Goal: Information Seeking & Learning: Learn about a topic

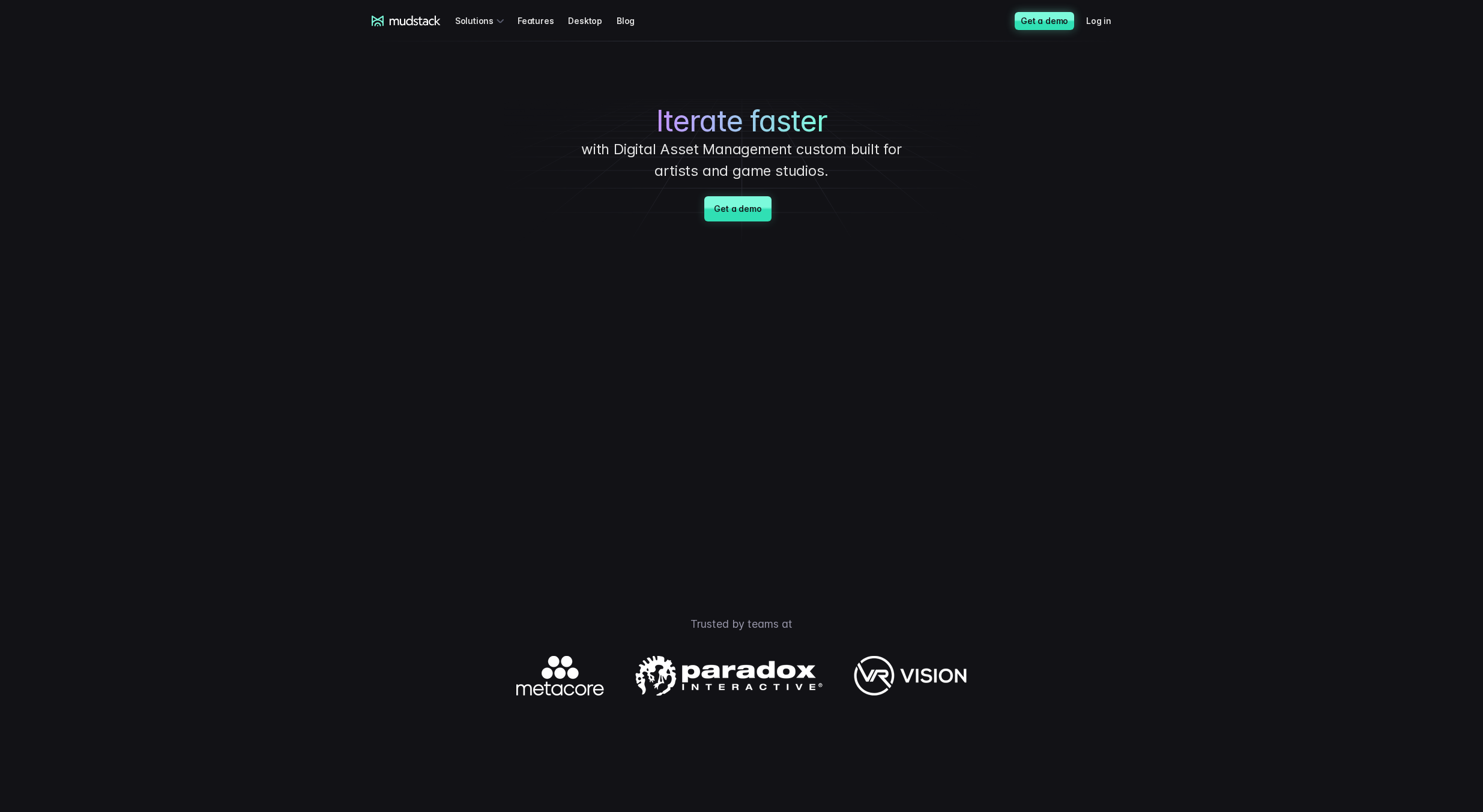
click at [1035, 22] on link "Get a demo" at bounding box center [1044, 21] width 59 height 18
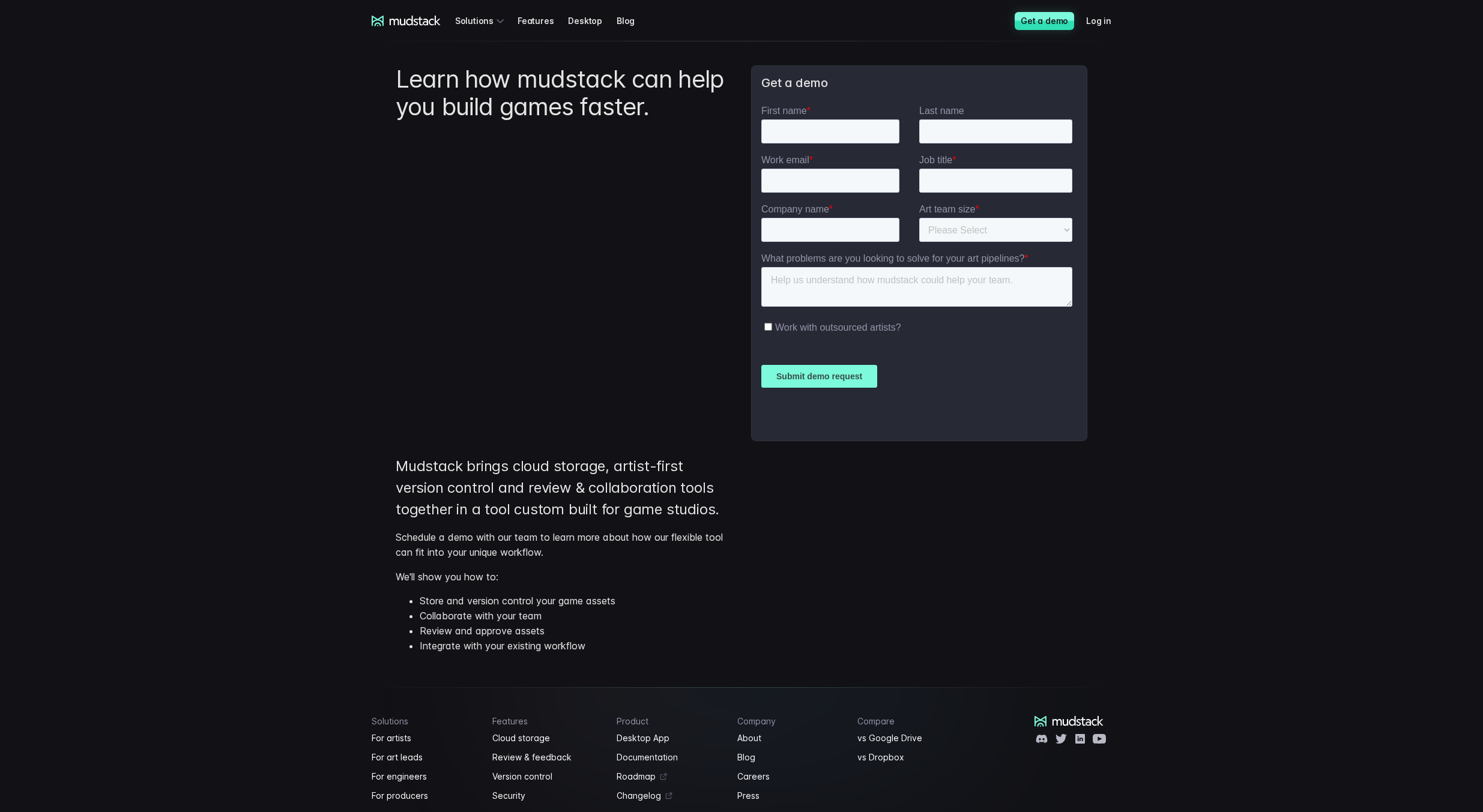
click at [416, 18] on icon at bounding box center [406, 21] width 69 height 11
